Goal: Navigation & Orientation: Find specific page/section

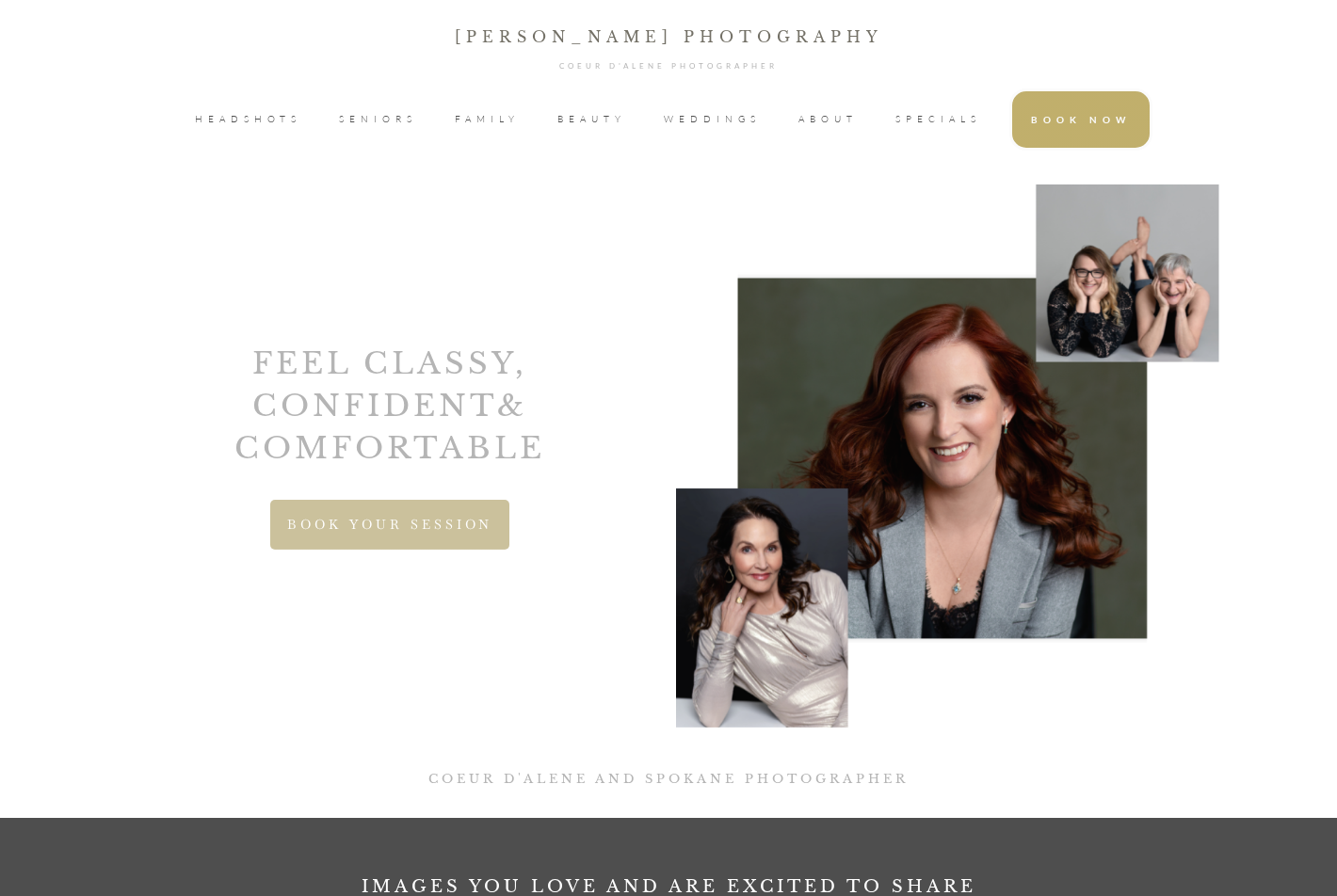
click at [288, 126] on span "HEADSHOTS" at bounding box center [248, 119] width 106 height 28
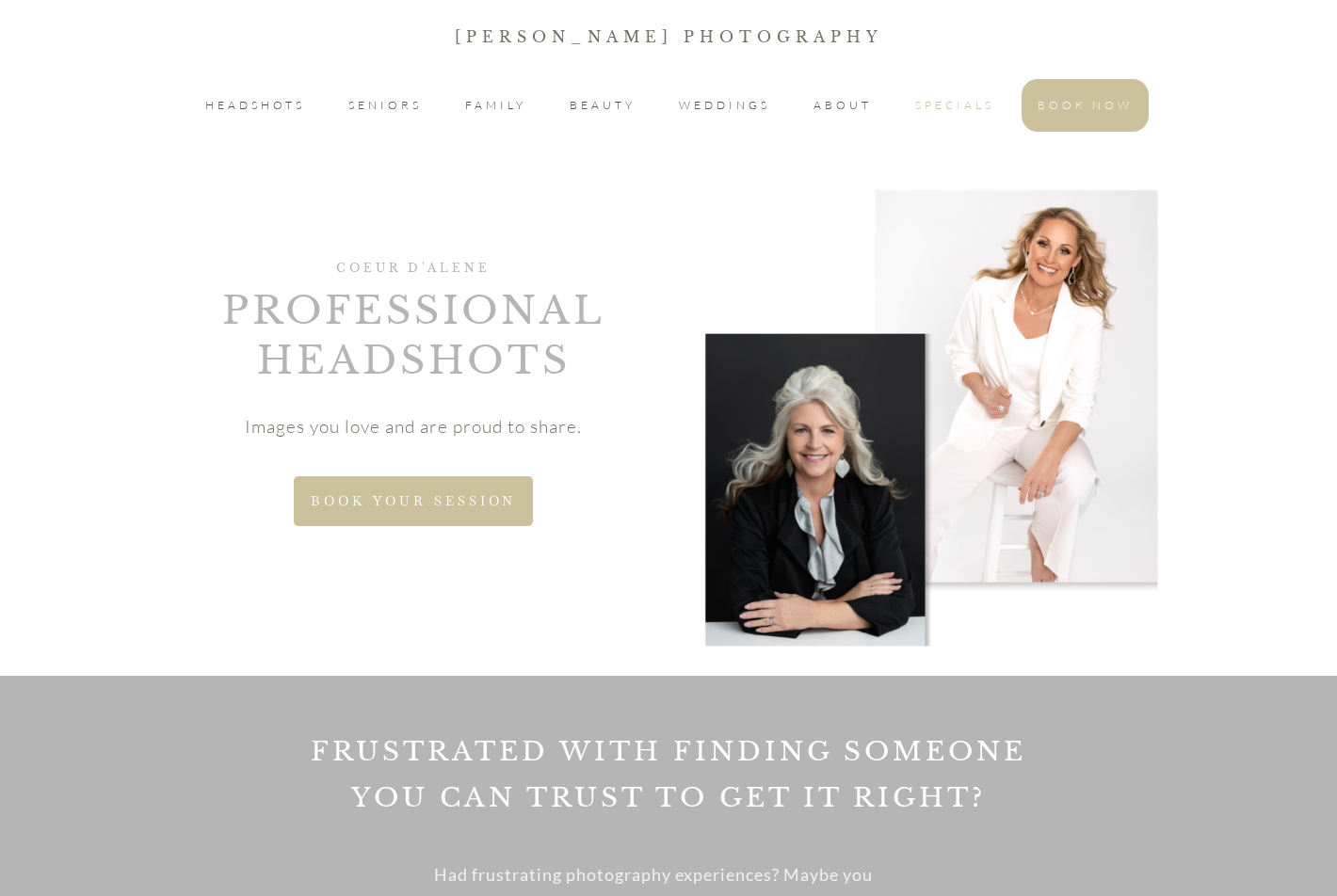
click at [930, 102] on span "SPECIALS" at bounding box center [954, 105] width 79 height 23
